Goal: Register for event/course

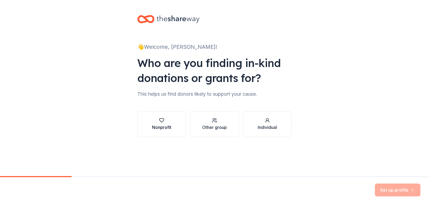
click at [168, 124] on div "Nonprofit" at bounding box center [161, 124] width 19 height 13
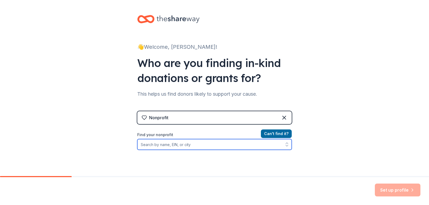
click at [195, 145] on input "Find your nonprofit" at bounding box center [214, 144] width 154 height 11
type input "Bright Start Learning"
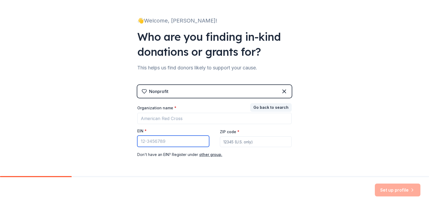
click at [174, 139] on input "EIN *" at bounding box center [173, 141] width 72 height 11
type input "[US_EMPLOYER_IDENTIFICATION_NUMBER]"
click at [236, 143] on input "ZIP code *" at bounding box center [256, 141] width 72 height 11
type input "43062"
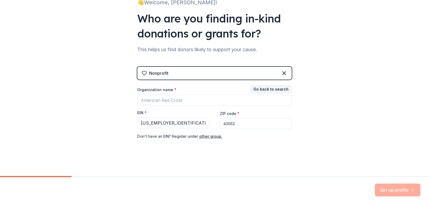
click at [386, 190] on div "Set up profile" at bounding box center [398, 190] width 46 height 13
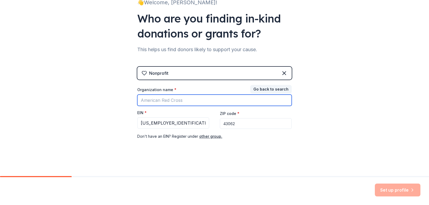
click at [170, 102] on input "Organization name *" at bounding box center [214, 100] width 154 height 11
click at [170, 99] on input "Organization name *" at bounding box center [214, 100] width 154 height 11
click at [188, 102] on input "Organization name *" at bounding box center [214, 100] width 154 height 11
type input "Other"
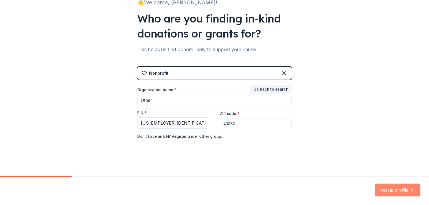
click at [388, 189] on button "Set up profile" at bounding box center [398, 190] width 46 height 13
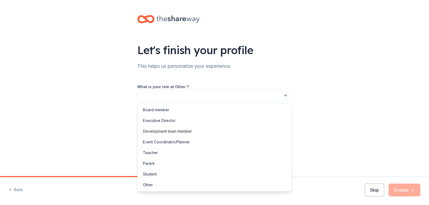
click at [180, 96] on button "button" at bounding box center [214, 95] width 154 height 11
click at [146, 184] on div "Other" at bounding box center [148, 185] width 10 height 6
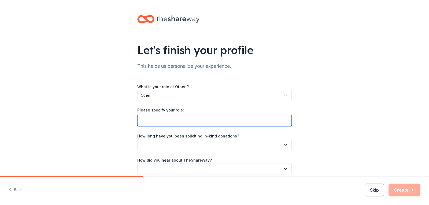
click at [158, 122] on input "Please specify your role:" at bounding box center [214, 120] width 154 height 11
type input "Fund Raising Coordinator"
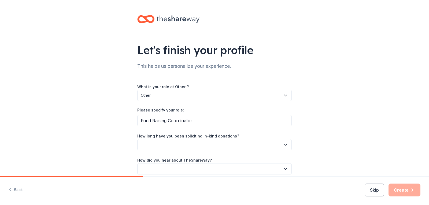
click at [159, 147] on button "button" at bounding box center [214, 144] width 154 height 11
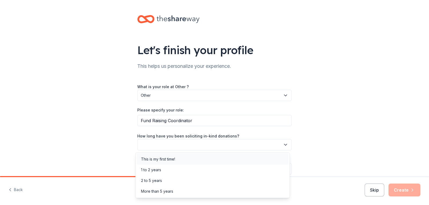
click at [156, 159] on div "This is my first time!" at bounding box center [158, 159] width 34 height 6
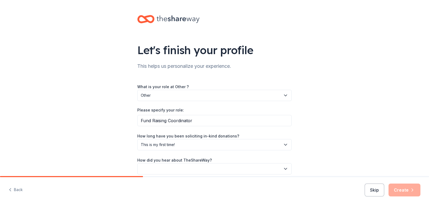
scroll to position [24, 0]
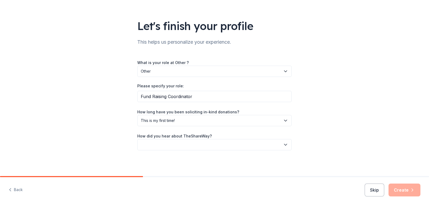
click at [168, 147] on button "button" at bounding box center [214, 144] width 154 height 11
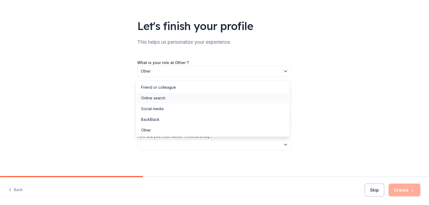
click at [155, 97] on div "Online search" at bounding box center [153, 98] width 24 height 6
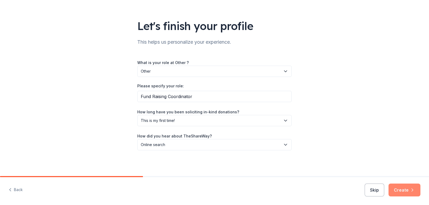
click at [404, 190] on button "Create" at bounding box center [404, 190] width 32 height 13
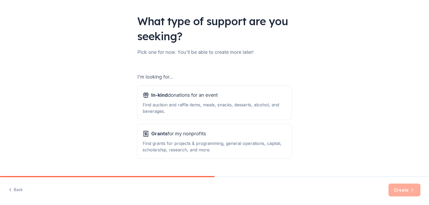
scroll to position [40, 0]
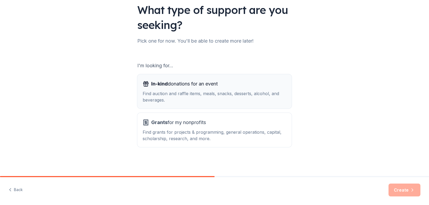
click at [156, 83] on span "In-kind" at bounding box center [159, 84] width 17 height 6
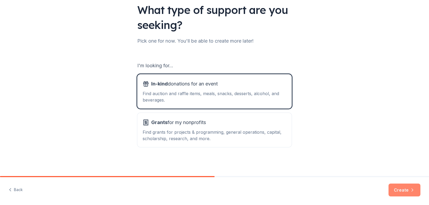
click at [404, 194] on button "Create" at bounding box center [404, 190] width 32 height 13
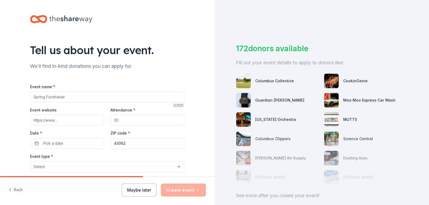
click at [83, 99] on input "Event name *" at bounding box center [107, 97] width 154 height 11
type input "Women's Conference"
click at [77, 121] on input "Event website" at bounding box center [67, 120] width 74 height 11
drag, startPoint x: 114, startPoint y: 119, endPoint x: 111, endPoint y: 120, distance: 3.5
click at [111, 120] on input "Attendance *" at bounding box center [147, 120] width 74 height 11
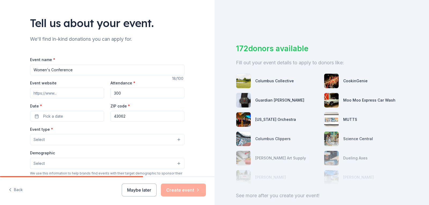
scroll to position [54, 0]
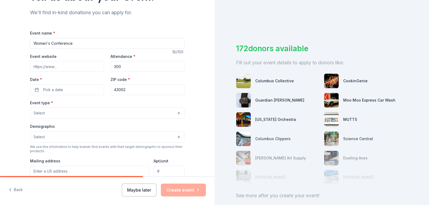
type input "300"
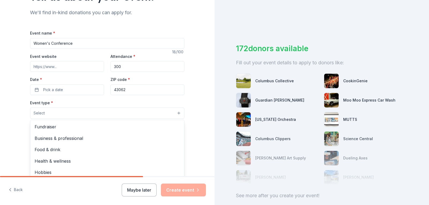
click at [53, 114] on button "Select" at bounding box center [107, 112] width 154 height 11
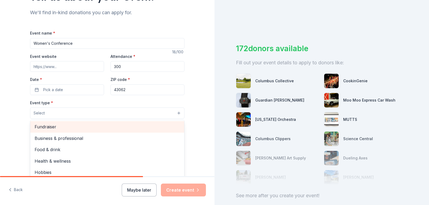
click at [55, 127] on span "Fundraiser" at bounding box center [107, 126] width 145 height 7
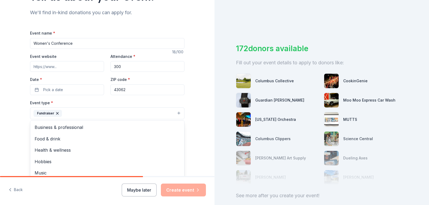
click at [53, 90] on div "Event name * Women's Conference 18 /100 Event website Attendance * 300 Date * P…" at bounding box center [107, 154] width 154 height 248
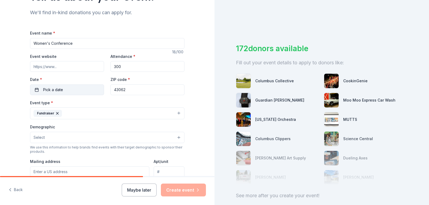
click at [36, 91] on button "Pick a date" at bounding box center [67, 89] width 74 height 11
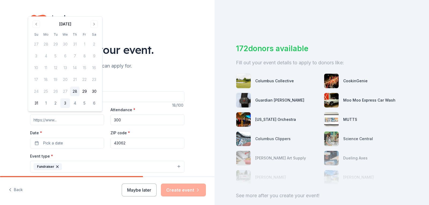
scroll to position [0, 0]
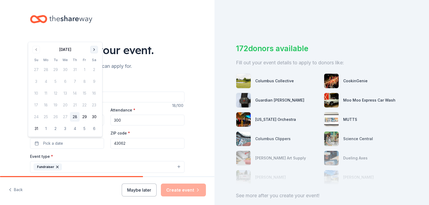
click at [95, 49] on button "Go to next month" at bounding box center [94, 50] width 8 height 8
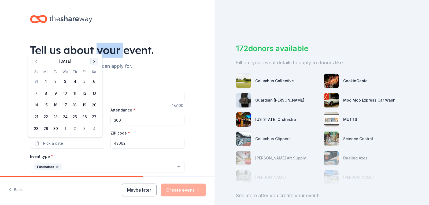
click at [95, 49] on div "Tell us about your event." at bounding box center [107, 50] width 154 height 15
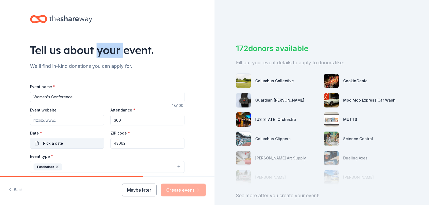
click at [34, 144] on button "Pick a date" at bounding box center [67, 143] width 74 height 11
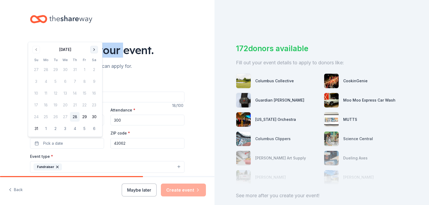
click at [95, 48] on button "Go to next month" at bounding box center [94, 50] width 8 height 8
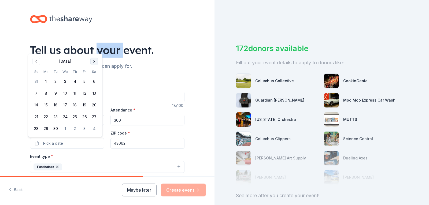
click at [93, 61] on button "Go to next month" at bounding box center [94, 62] width 8 height 8
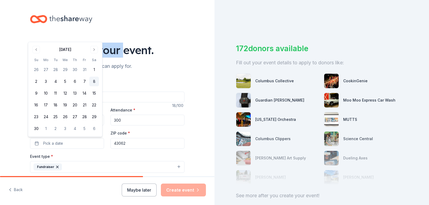
click at [93, 83] on button "8" at bounding box center [94, 82] width 10 height 10
click at [136, 128] on div "Event website Attendance * 300 Date * [DATE] ZIP code * 43062" at bounding box center [107, 128] width 154 height 42
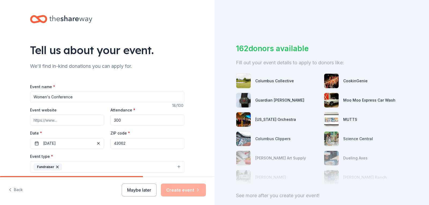
drag, startPoint x: 129, startPoint y: 144, endPoint x: 117, endPoint y: 144, distance: 12.1
click at [117, 144] on input "43062" at bounding box center [147, 143] width 74 height 11
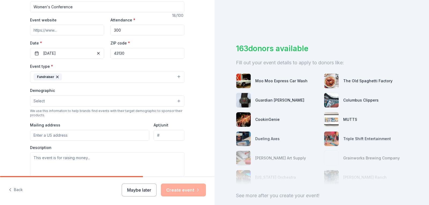
scroll to position [107, 0]
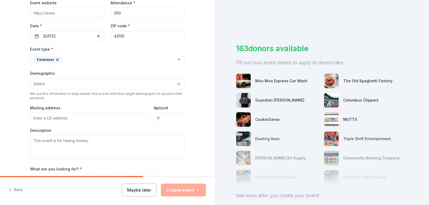
type input "43130"
click at [55, 84] on button "Select" at bounding box center [107, 83] width 154 height 11
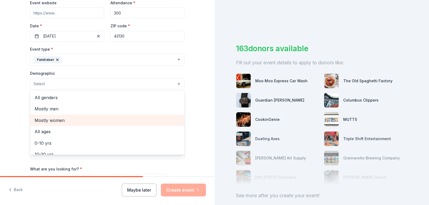
click at [62, 121] on span "Mostly women" at bounding box center [107, 120] width 145 height 7
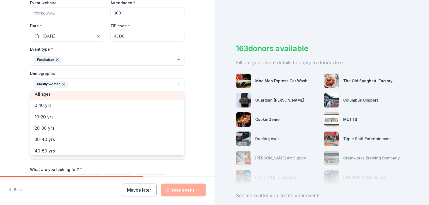
scroll to position [13, 0]
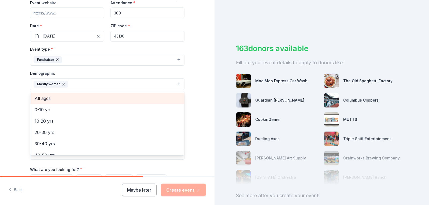
click at [41, 95] on span "All ages" at bounding box center [107, 98] width 145 height 7
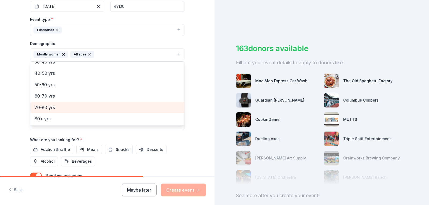
scroll to position [161, 0]
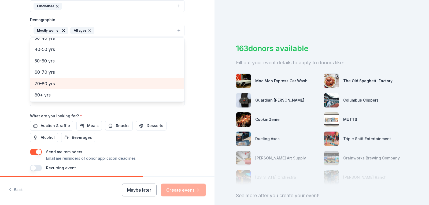
click at [106, 127] on div "Event name * Women's Conference 18 /100 Event website Attendance * 300 Date * […" at bounding box center [107, 47] width 154 height 249
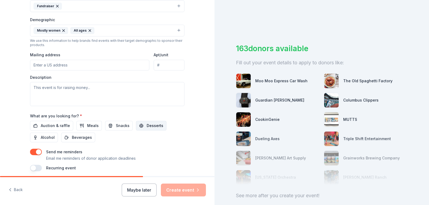
click at [136, 126] on button "Desserts" at bounding box center [151, 126] width 31 height 10
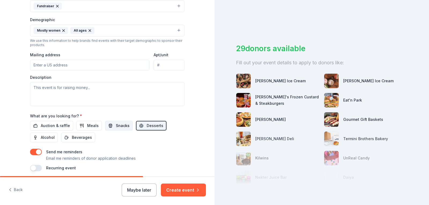
click at [110, 125] on button "Snacks" at bounding box center [119, 126] width 28 height 10
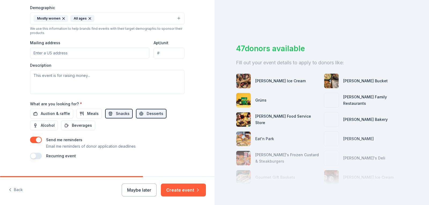
scroll to position [182, 0]
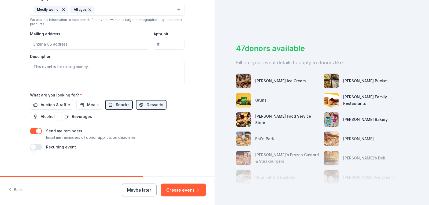
click at [67, 44] on input "Mailing address" at bounding box center [89, 44] width 119 height 11
type input "251 [GEOGRAPHIC_DATA]"
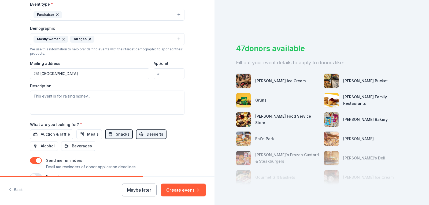
scroll to position [128, 0]
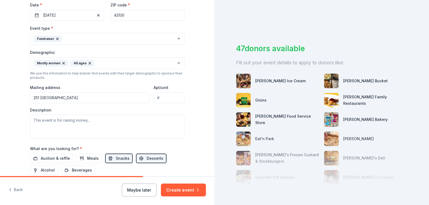
click at [72, 97] on input "251 [GEOGRAPHIC_DATA]" at bounding box center [89, 97] width 119 height 11
click at [118, 127] on textarea at bounding box center [107, 127] width 154 height 24
drag, startPoint x: 31, startPoint y: 119, endPoint x: 87, endPoint y: 128, distance: 56.5
click at [87, 128] on textarea at bounding box center [107, 127] width 154 height 24
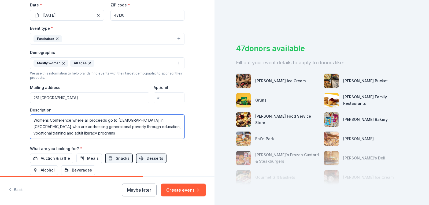
click at [45, 121] on textarea "Womens Conference where all proceeds go to [DEMOGRAPHIC_DATA] in [GEOGRAPHIC_DA…" at bounding box center [107, 127] width 154 height 24
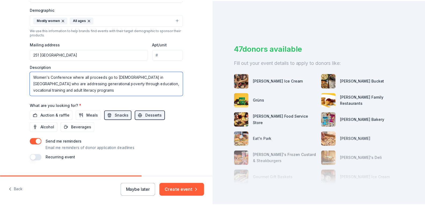
scroll to position [182, 0]
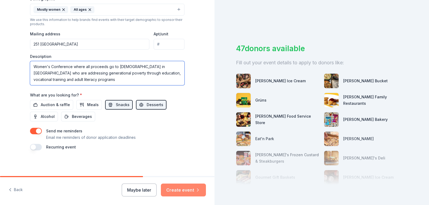
type textarea "Women's Conference where all proceeds go to [DEMOGRAPHIC_DATA] in [GEOGRAPHIC_D…"
click at [178, 190] on button "Create event" at bounding box center [183, 190] width 45 height 13
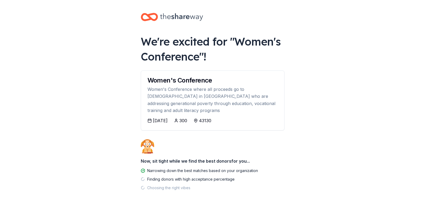
scroll to position [14, 0]
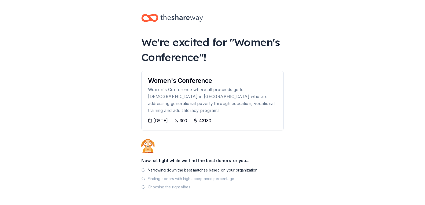
scroll to position [13, 0]
